Goal: Information Seeking & Learning: Learn about a topic

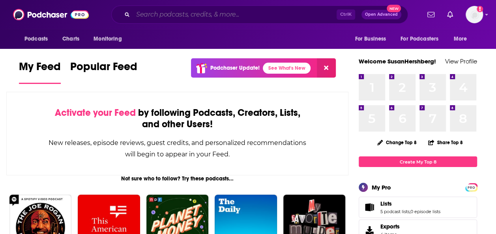
click at [199, 19] on input "Search podcasts, credits, & more..." at bounding box center [235, 14] width 204 height 13
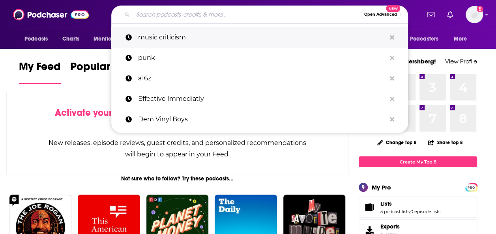
click at [154, 39] on p "music criticism" at bounding box center [262, 37] width 248 height 21
type input "music criticism"
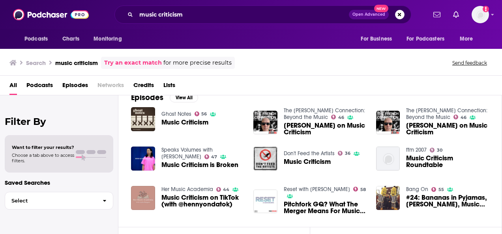
scroll to position [123, 0]
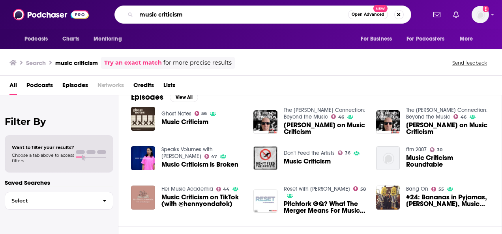
drag, startPoint x: 198, startPoint y: 16, endPoint x: 129, endPoint y: 17, distance: 68.3
click at [129, 17] on div "music criticism Open Advanced New" at bounding box center [262, 15] width 297 height 18
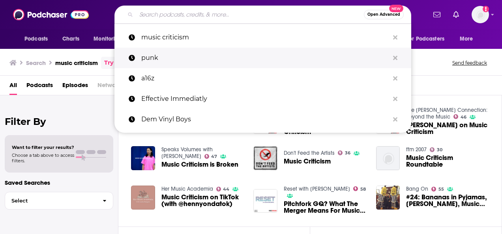
click at [164, 53] on p "punk" at bounding box center [265, 58] width 248 height 21
type input "punk"
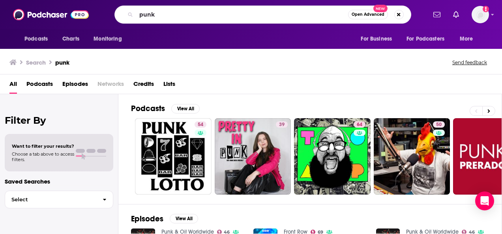
click at [29, 86] on span "Podcasts" at bounding box center [39, 86] width 26 height 16
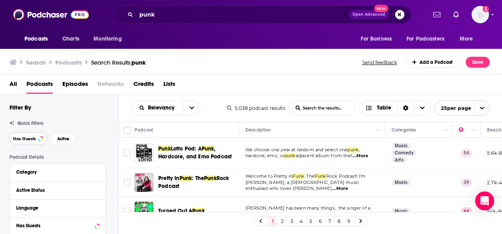
click at [20, 140] on span "Has Guests" at bounding box center [24, 139] width 23 height 4
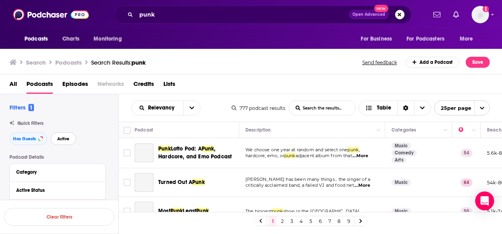
click at [55, 138] on button "Active" at bounding box center [64, 139] width 26 height 13
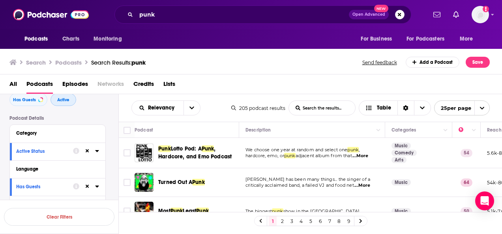
scroll to position [39, 0]
